Goal: Task Accomplishment & Management: Use online tool/utility

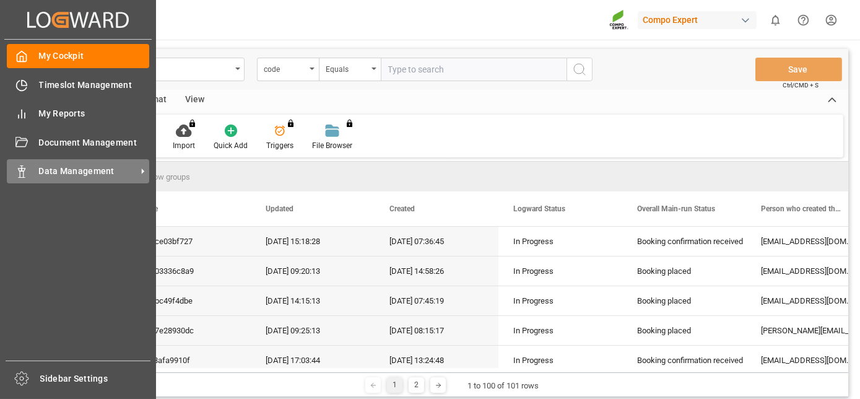
click at [56, 168] on span "Data Management" at bounding box center [88, 171] width 98 height 13
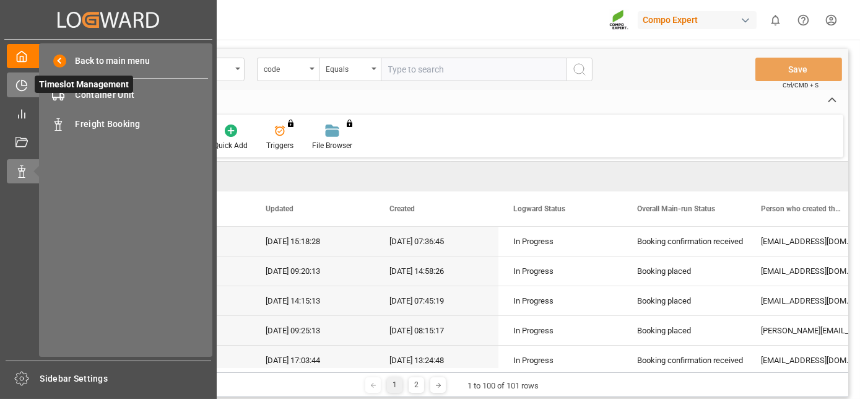
click at [12, 93] on div "Timeslot Management Timeslot Management" at bounding box center [108, 84] width 203 height 24
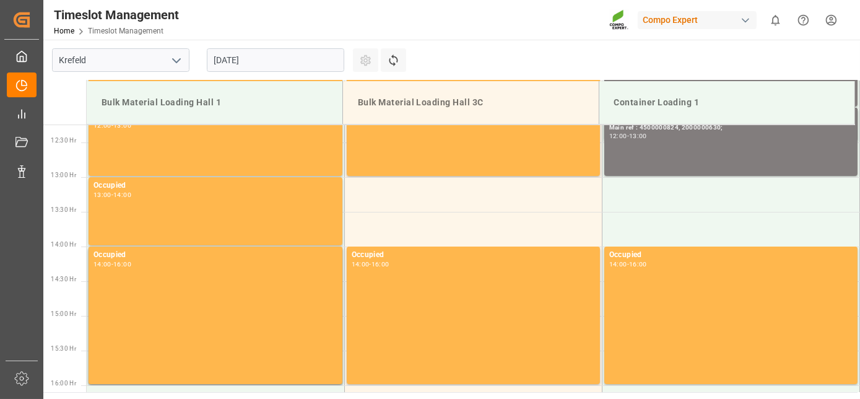
drag, startPoint x: 459, startPoint y: 144, endPoint x: 477, endPoint y: 64, distance: 81.7
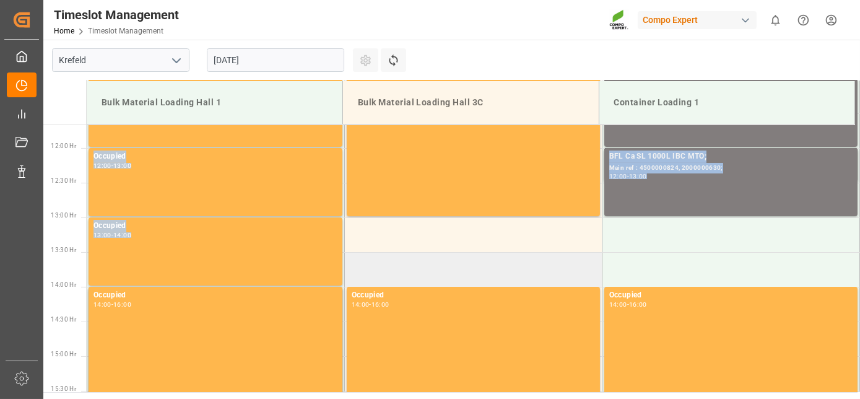
drag, startPoint x: 417, startPoint y: 210, endPoint x: 480, endPoint y: 267, distance: 85.9
click at [480, 267] on tbody "Occupied 06:00 - 07:00 BLK [DATE]+2+TE (GW) BULK; Main ref : 4500000755, 200000…" at bounding box center [473, 148] width 773 height 1664
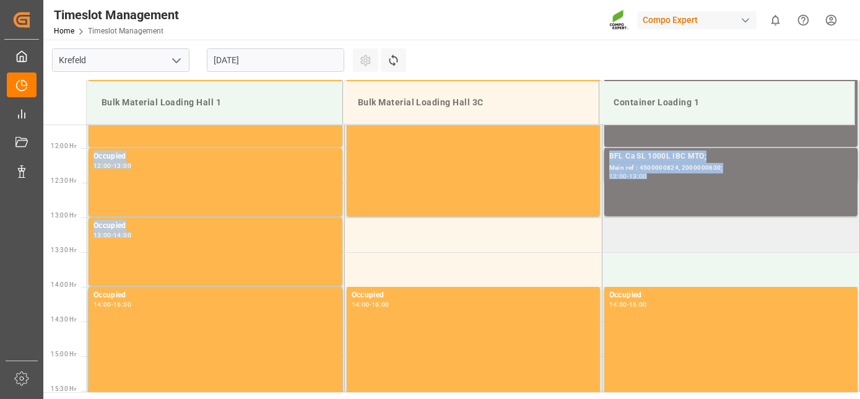
drag, startPoint x: 480, startPoint y: 267, endPoint x: 682, endPoint y: 248, distance: 202.1
click at [682, 248] on td at bounding box center [730, 234] width 257 height 35
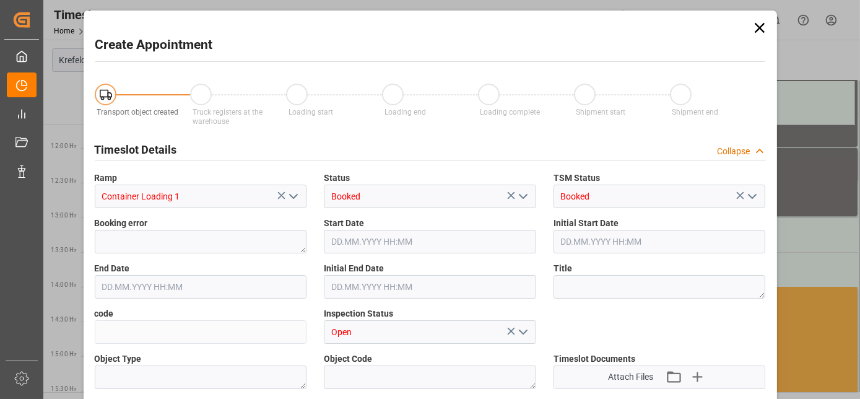
type input "[DATE] 13:00"
type input "[DATE] 13:30"
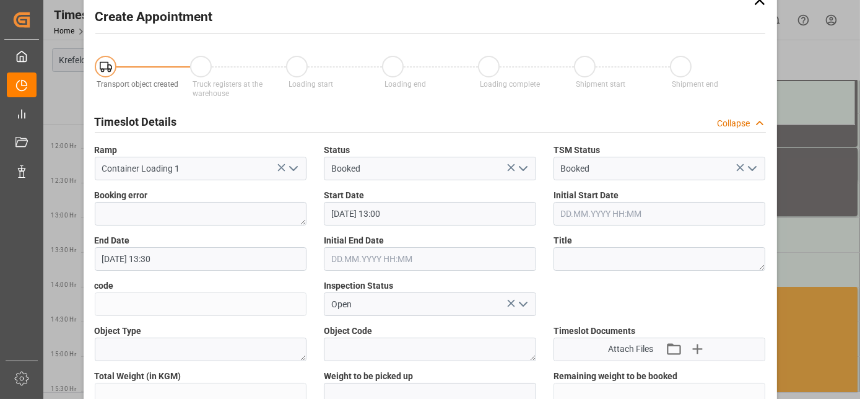
drag, startPoint x: 682, startPoint y: 248, endPoint x: 683, endPoint y: 257, distance: 9.5
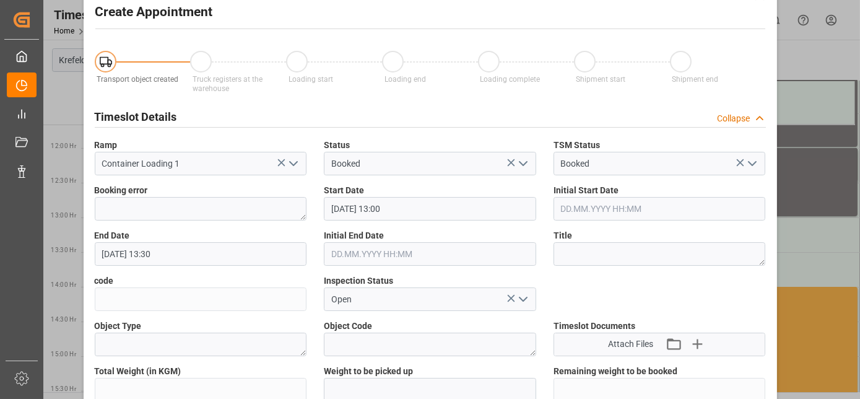
scroll to position [0, 0]
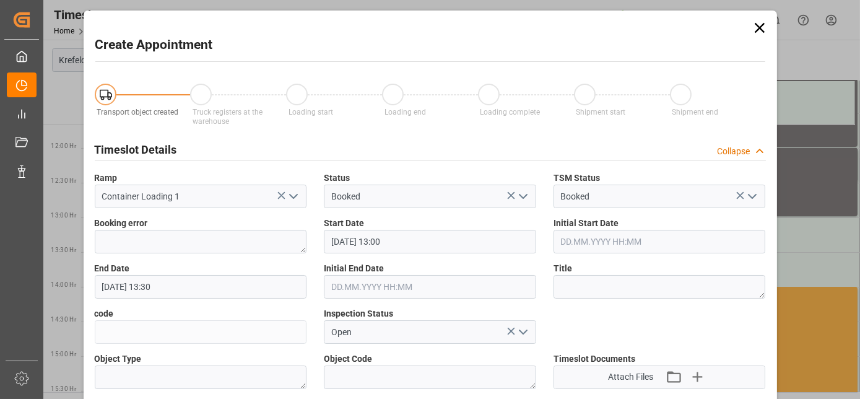
drag, startPoint x: 712, startPoint y: 110, endPoint x: 719, endPoint y: 14, distance: 95.6
click at [759, 25] on icon at bounding box center [759, 27] width 17 height 17
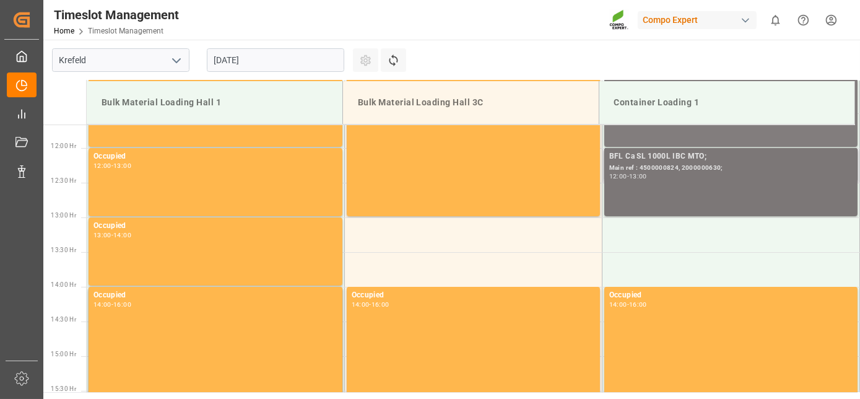
click at [816, 154] on div "BFL Ca SL 1000L IBC MTO;" at bounding box center [730, 156] width 243 height 12
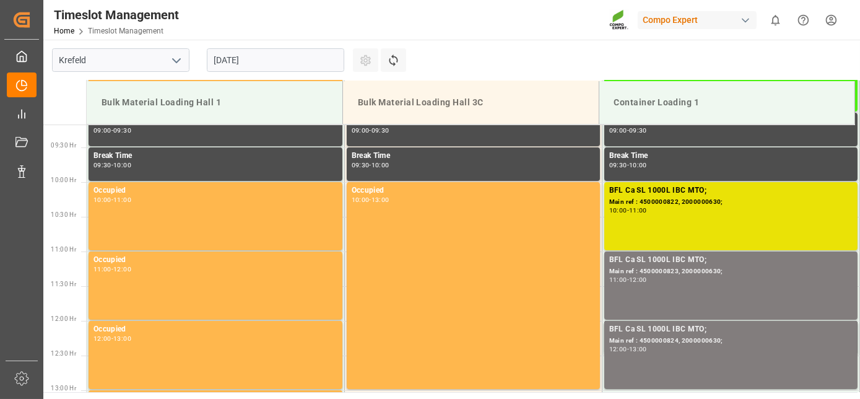
scroll to position [729, 0]
